Goal: Check status: Check status

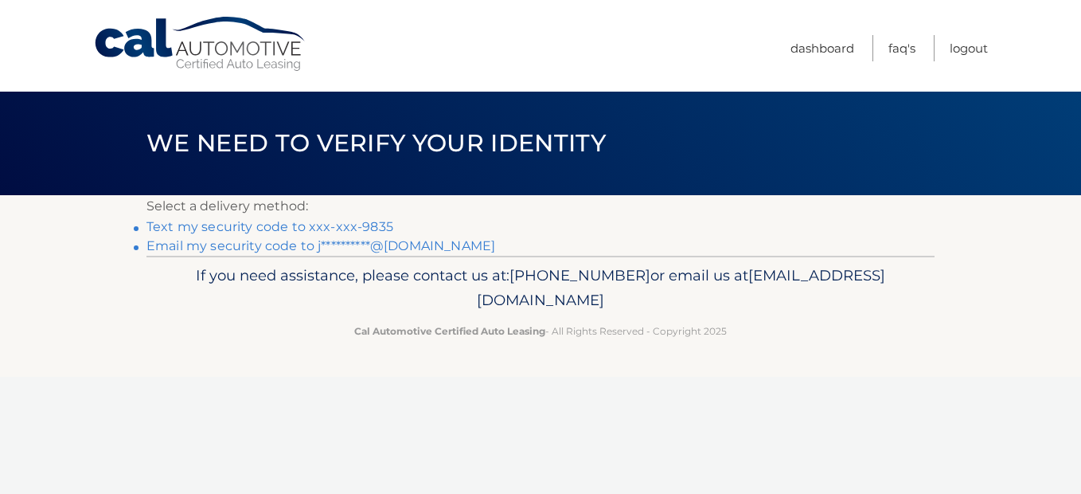
click at [298, 225] on link "Text my security code to xxx-xxx-9835" at bounding box center [269, 226] width 247 height 15
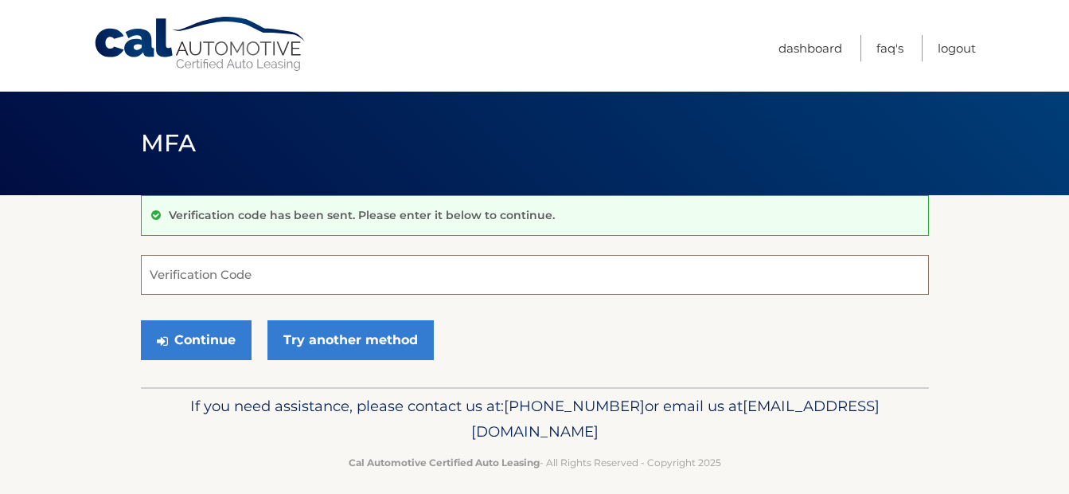
click at [281, 279] on input "Verification Code" at bounding box center [535, 275] width 788 height 40
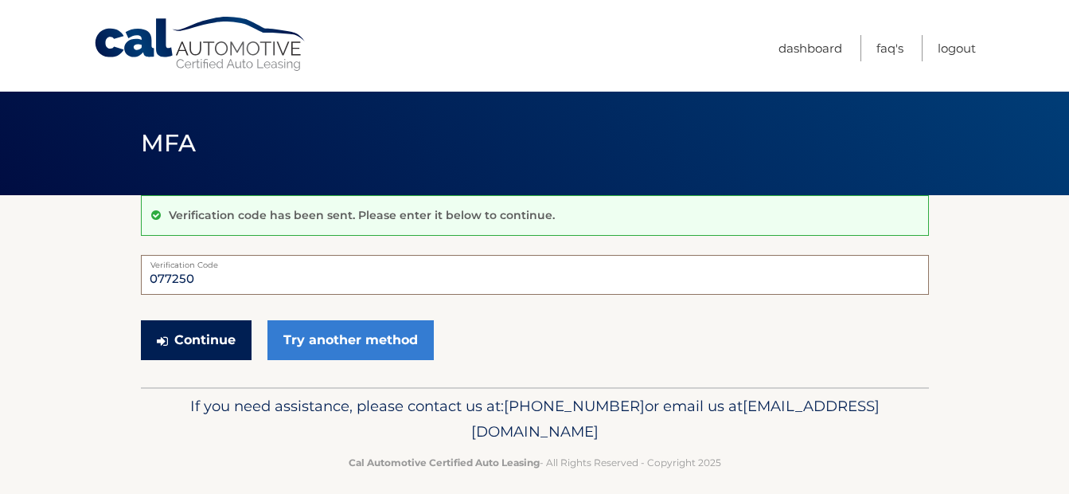
type input "077250"
click at [182, 344] on button "Continue" at bounding box center [196, 340] width 111 height 40
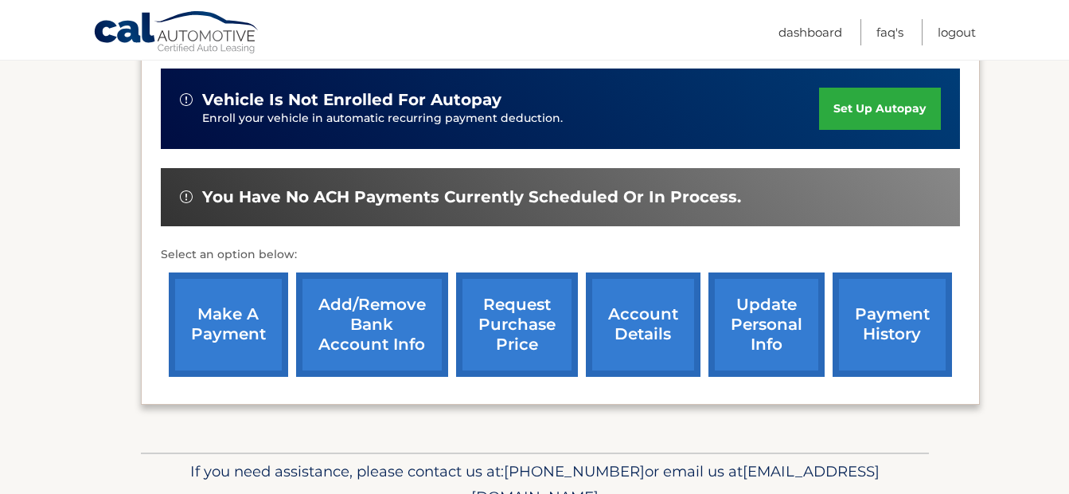
scroll to position [570, 0]
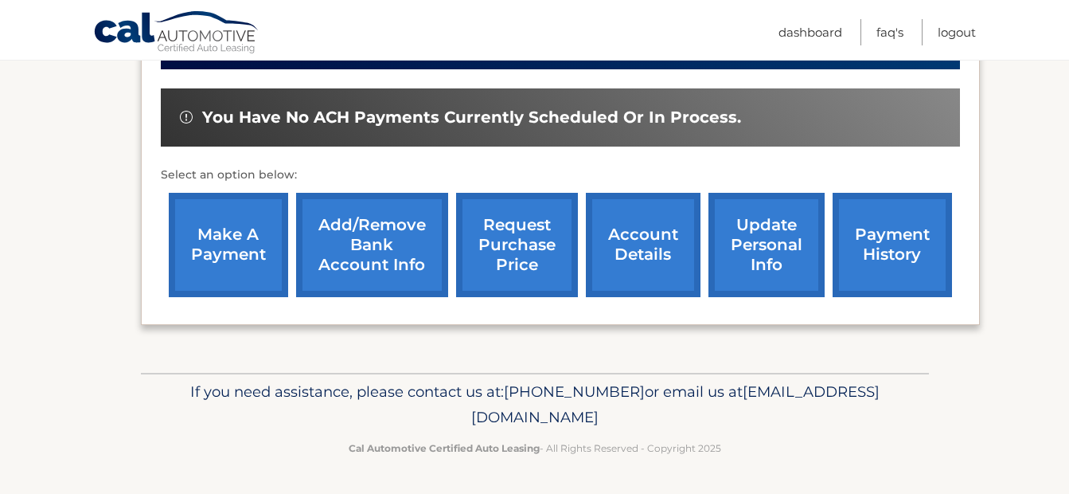
click at [484, 251] on link "request purchase price" at bounding box center [517, 245] width 122 height 104
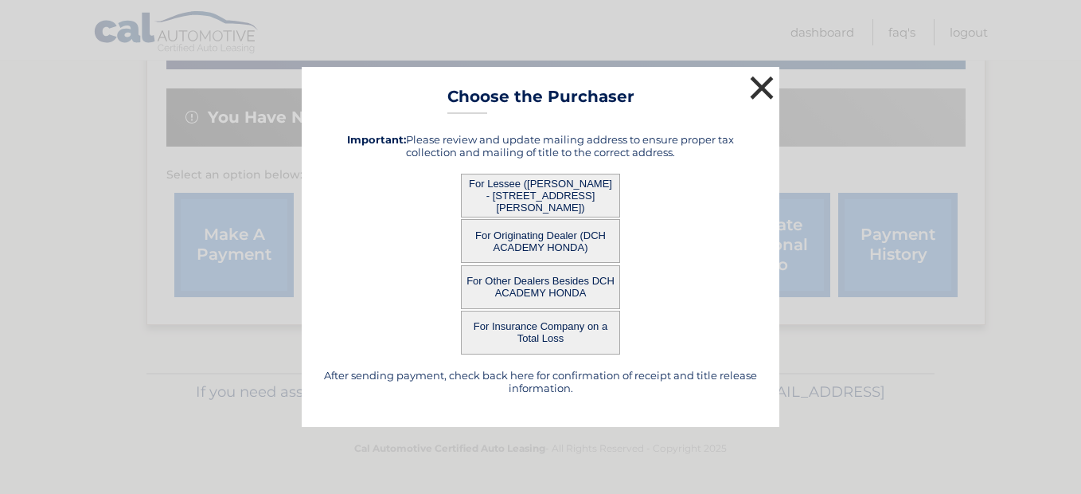
click at [758, 93] on button "×" at bounding box center [762, 88] width 32 height 32
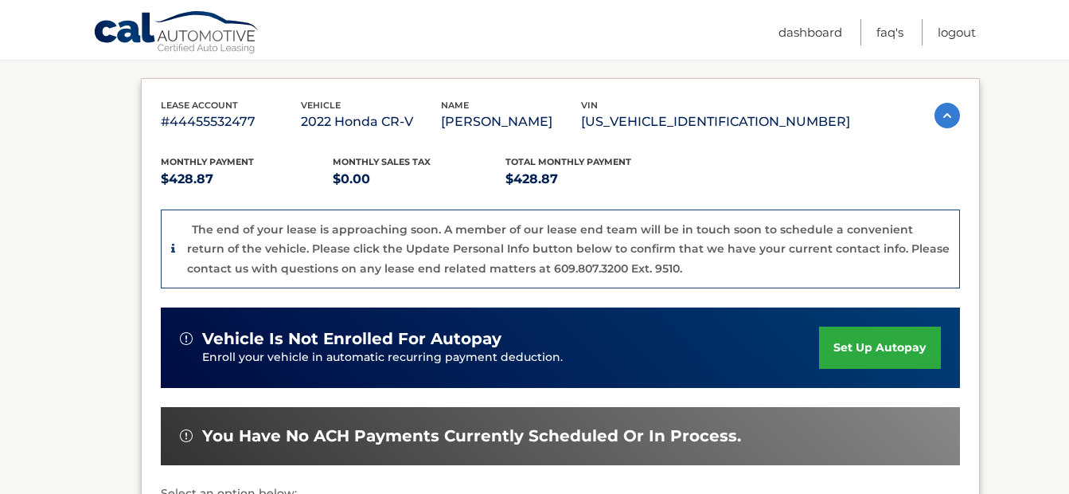
scroll to position [172, 0]
